Goal: Check status: Check status

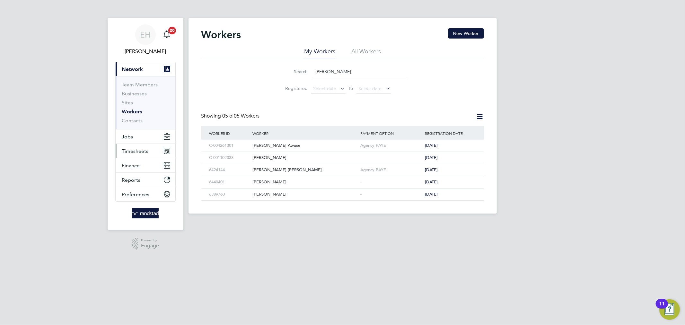
click at [140, 151] on span "Timesheets" at bounding box center [135, 151] width 27 height 6
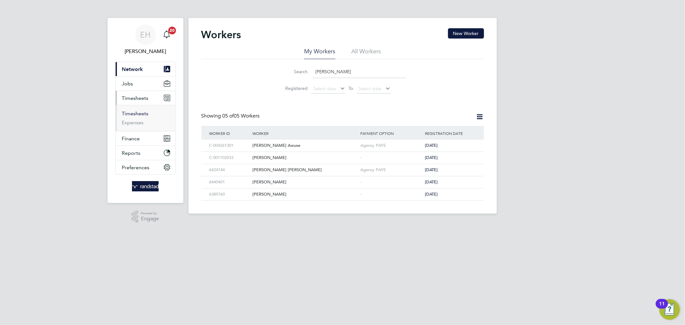
click at [135, 116] on link "Timesheets" at bounding box center [135, 113] width 27 height 6
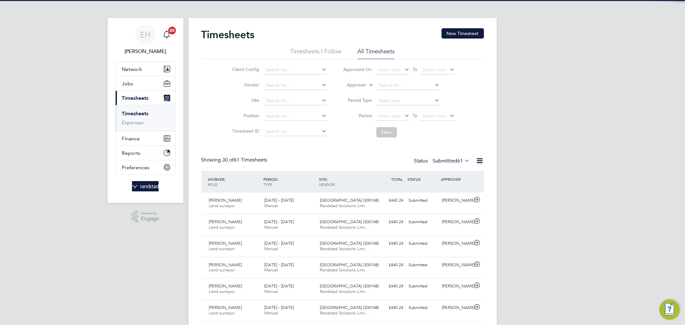
click at [367, 81] on icon at bounding box center [367, 83] width 0 height 6
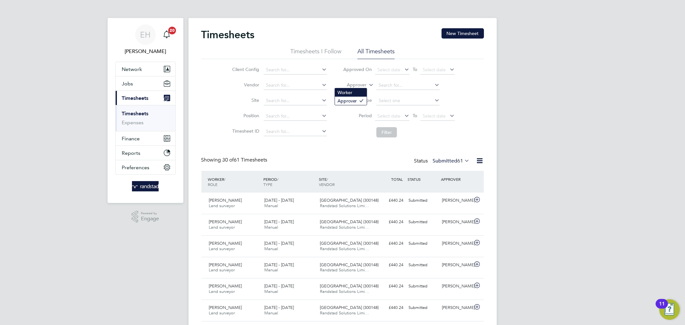
click at [355, 92] on li "Worker" at bounding box center [351, 92] width 32 height 8
click at [411, 80] on li "Worker" at bounding box center [399, 85] width 128 height 15
click at [410, 87] on input at bounding box center [407, 85] width 63 height 9
click at [412, 96] on li "Malg orzata [PERSON_NAME]" at bounding box center [409, 94] width 66 height 9
type input "[PERSON_NAME]"
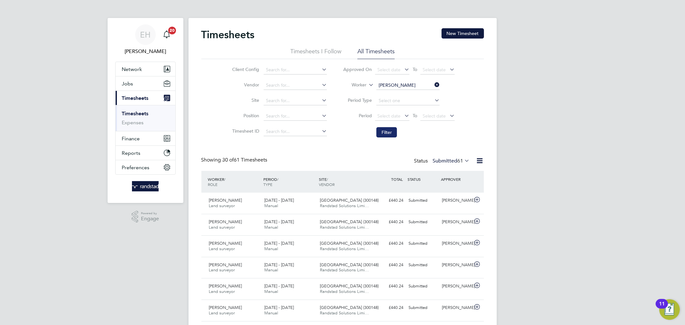
click at [387, 128] on button "Filter" at bounding box center [386, 132] width 21 height 10
